Goal: Task Accomplishment & Management: Manage account settings

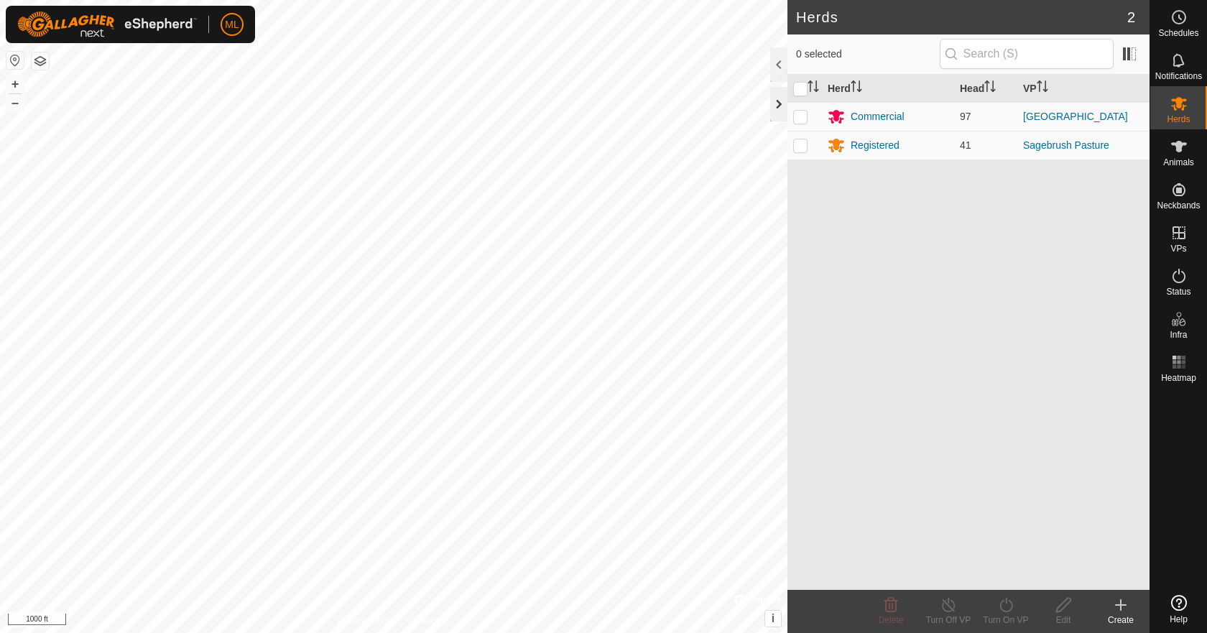
click at [781, 103] on div at bounding box center [778, 104] width 17 height 34
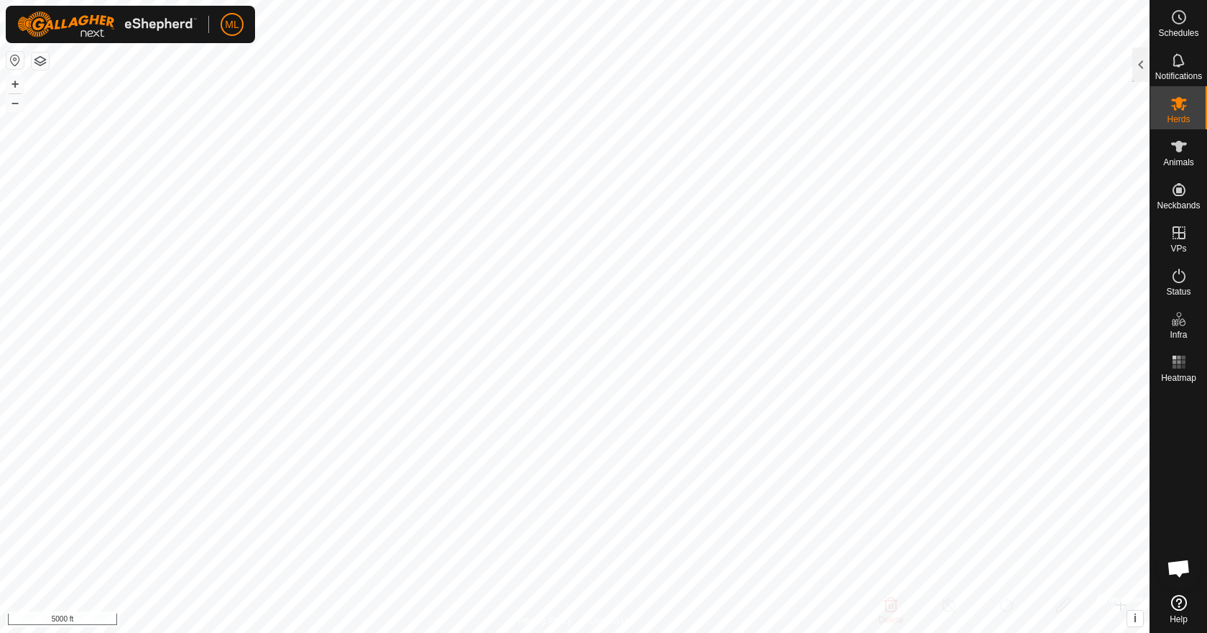
click at [44, 64] on button "button" at bounding box center [40, 60] width 17 height 17
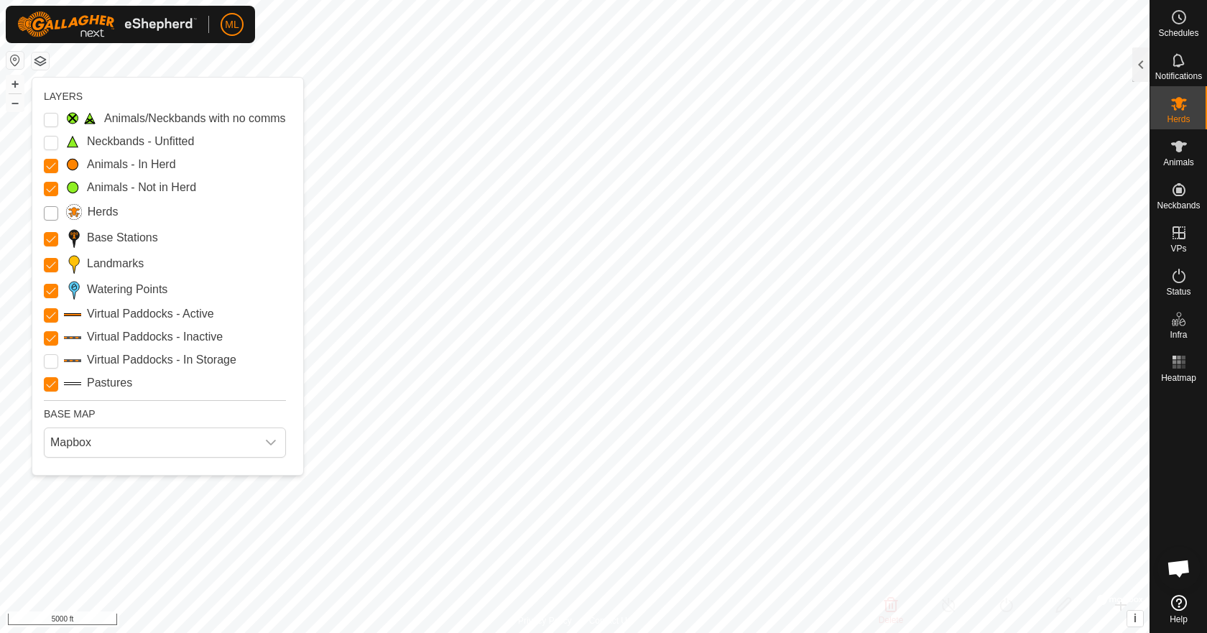
click at [49, 213] on input "Herds" at bounding box center [51, 213] width 14 height 14
click at [50, 213] on input "Herds" at bounding box center [51, 213] width 14 height 14
click at [49, 356] on Storage "Virtual Paddocks - In Storage" at bounding box center [51, 361] width 14 height 14
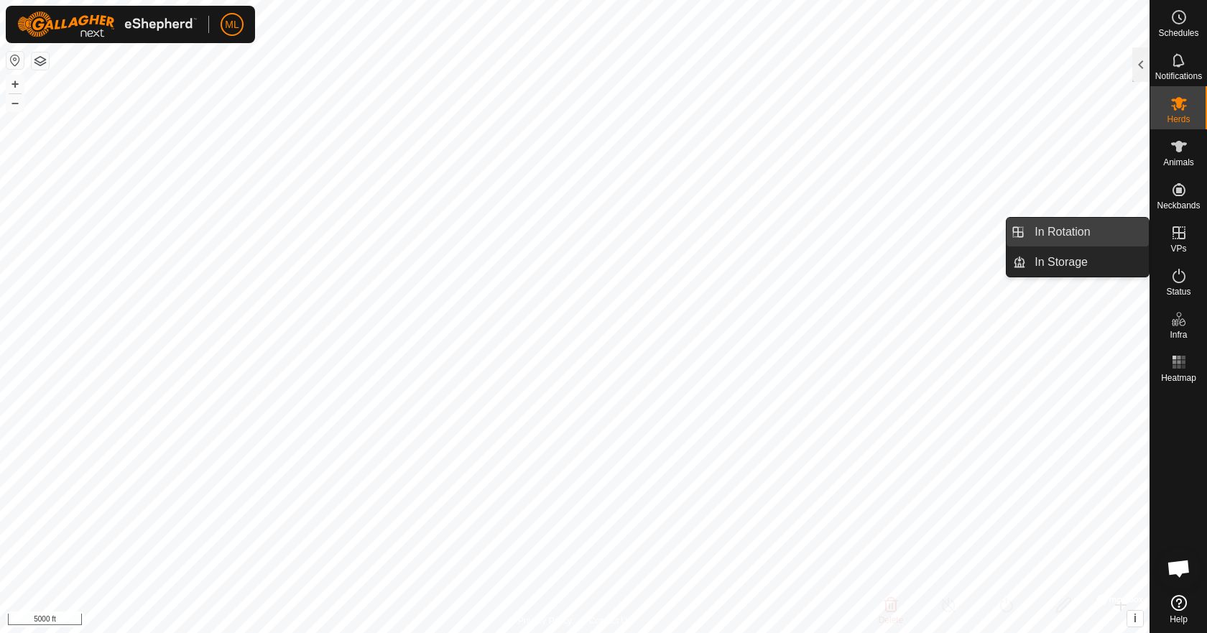
click at [1095, 242] on link "In Rotation" at bounding box center [1087, 232] width 123 height 29
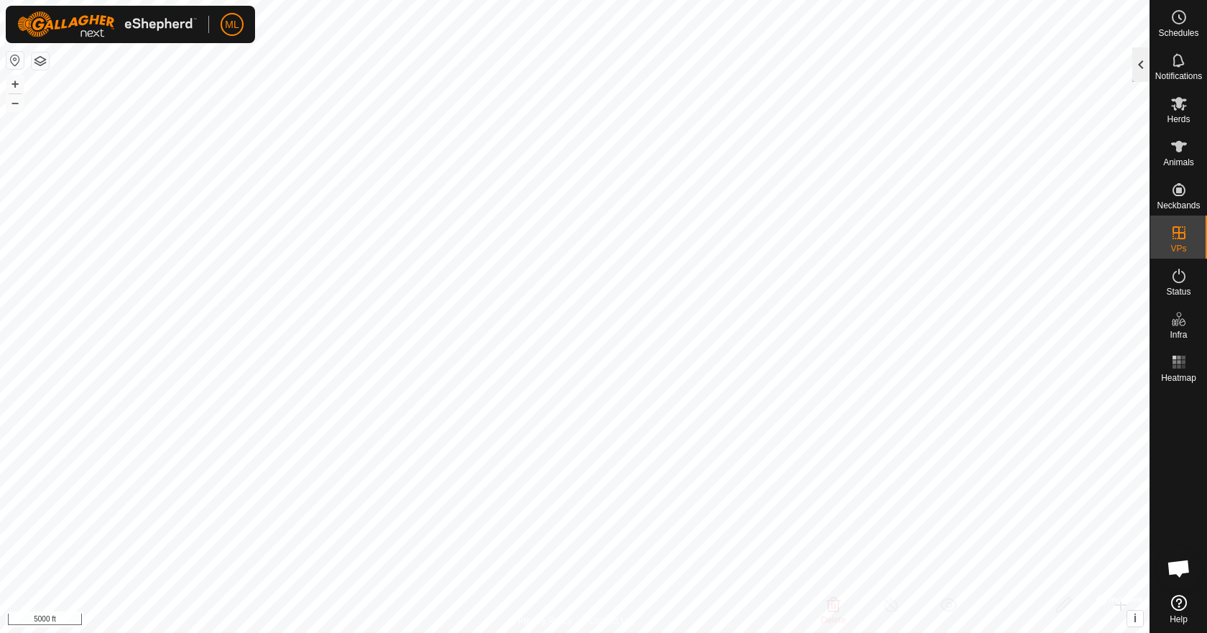
click at [1144, 57] on div at bounding box center [1140, 64] width 17 height 34
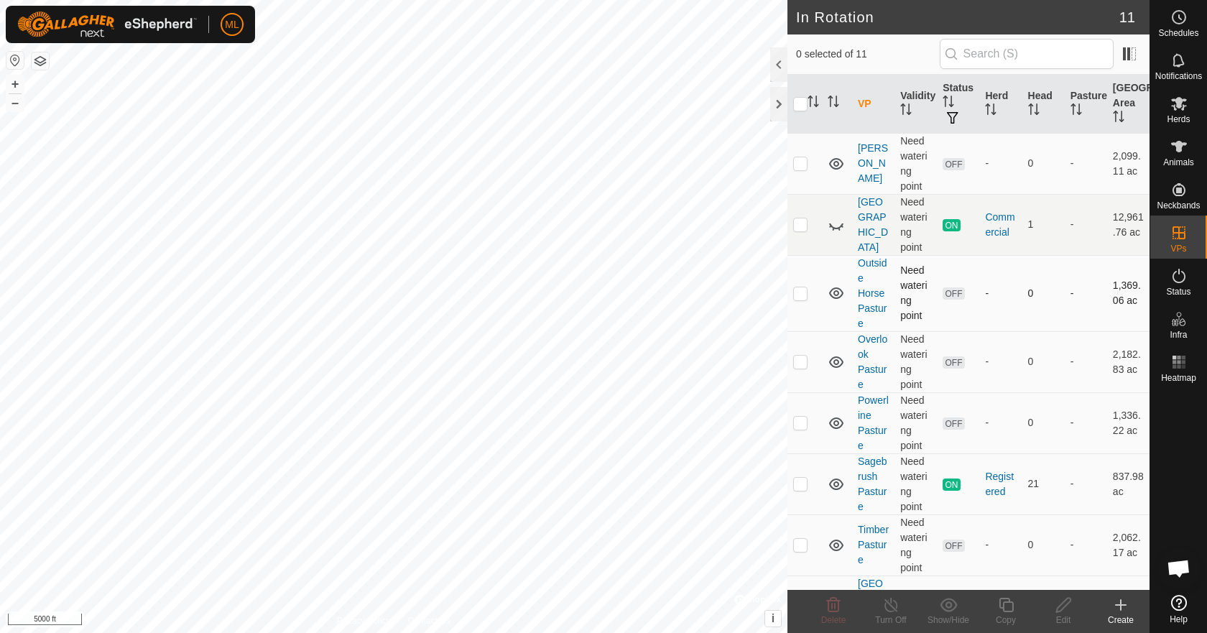
scroll to position [264, 0]
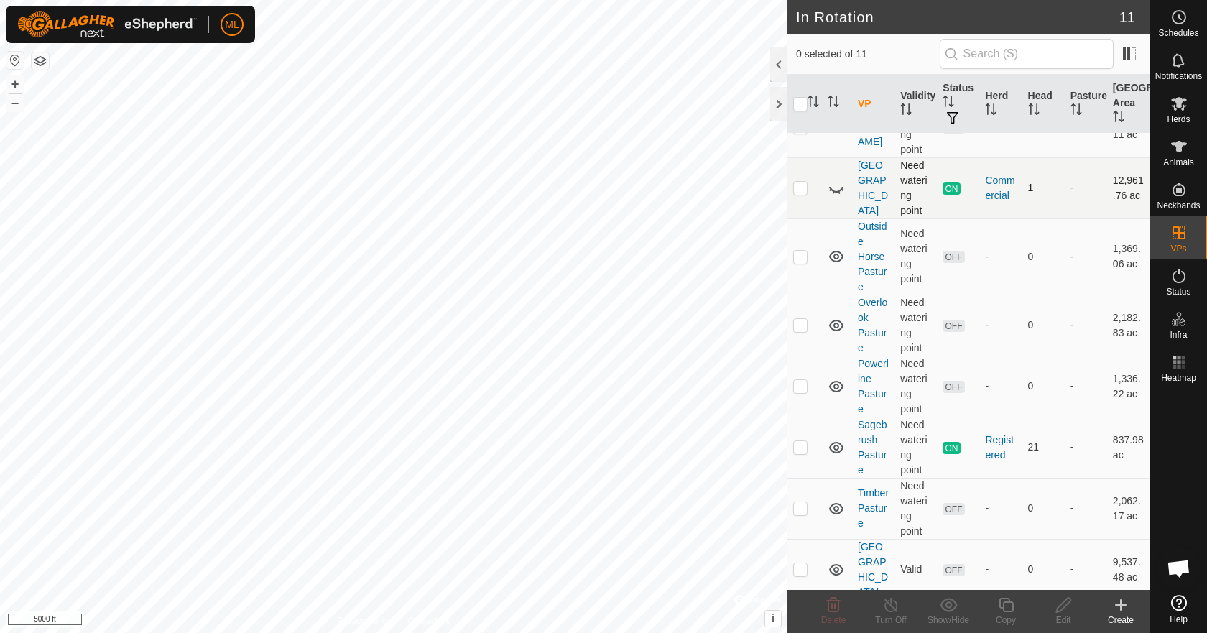
click at [833, 187] on icon at bounding box center [835, 188] width 17 height 17
click at [804, 187] on p-checkbox at bounding box center [800, 187] width 14 height 11
checkbox input "false"
click at [780, 111] on div at bounding box center [778, 104] width 17 height 34
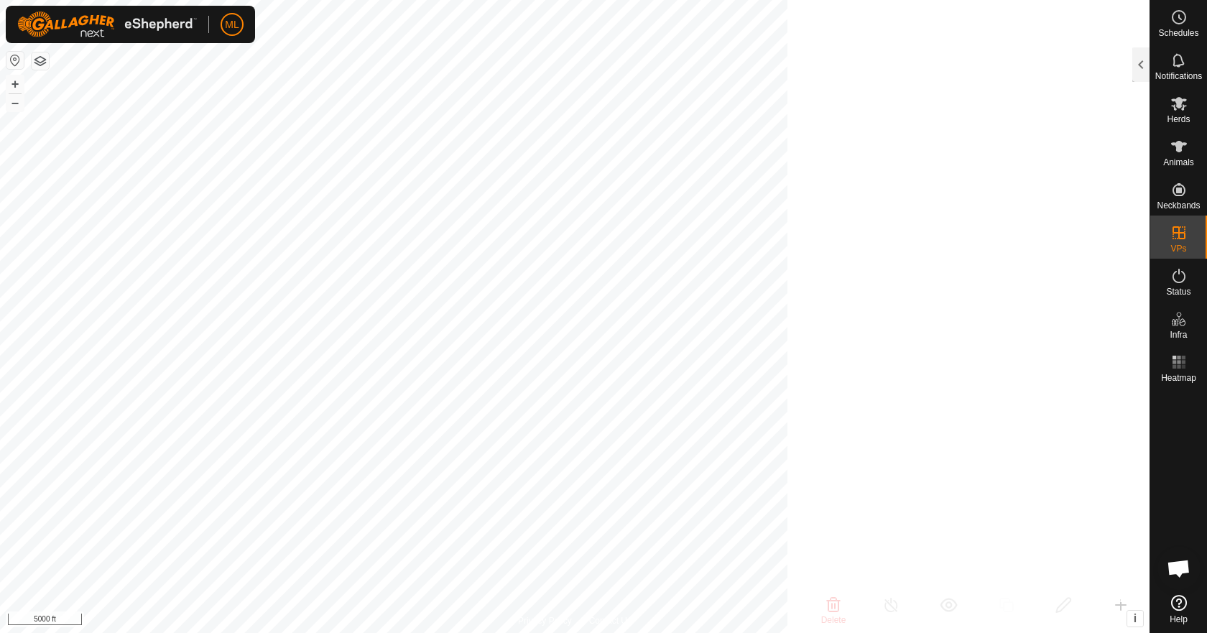
scroll to position [842, 0]
